Goal: Navigation & Orientation: Find specific page/section

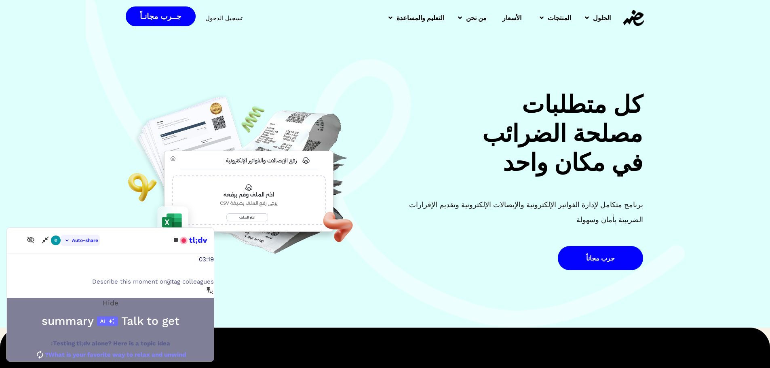
click at [635, 107] on h2 "كل متطلبات مصلحة الضرائب في مكان واحد" at bounding box center [516, 133] width 253 height 87
click at [118, 299] on span "Hide" at bounding box center [111, 303] width 16 height 8
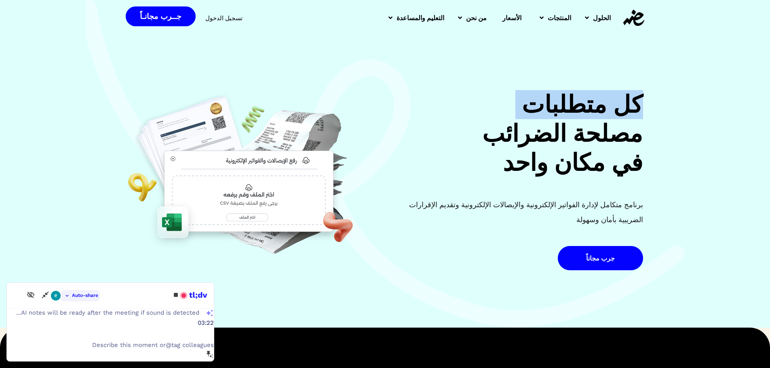
click at [194, 251] on img at bounding box center [240, 174] width 227 height 169
click at [590, 117] on h2 "كل متطلبات مصلحة الضرائب في مكان واحد" at bounding box center [516, 133] width 253 height 87
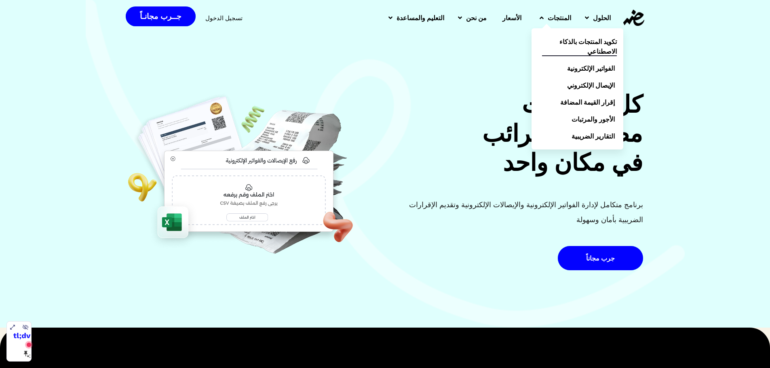
click at [590, 45] on span "تكويد المنتجات بالذكاء الاصطناعي" at bounding box center [579, 46] width 75 height 19
